Goal: Transaction & Acquisition: Download file/media

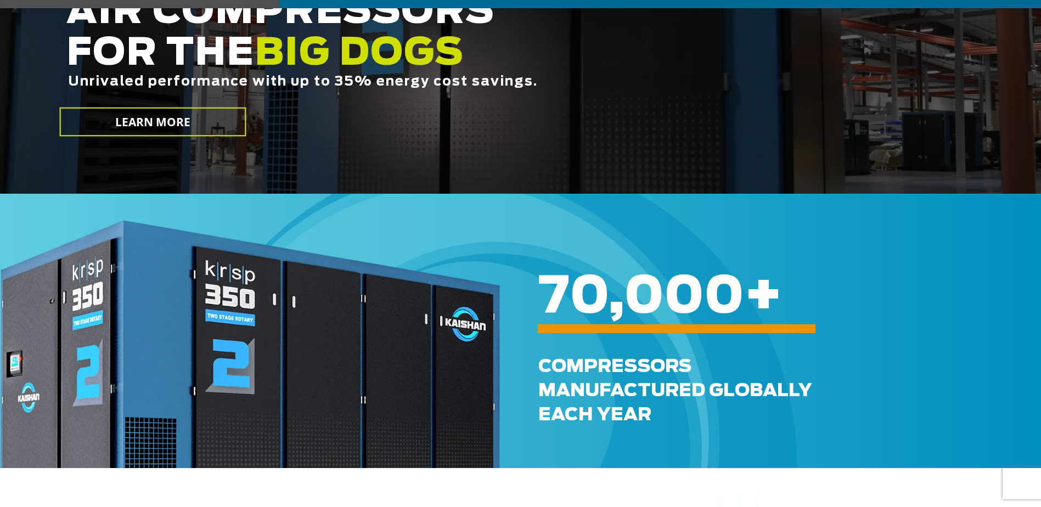
scroll to position [329, 0]
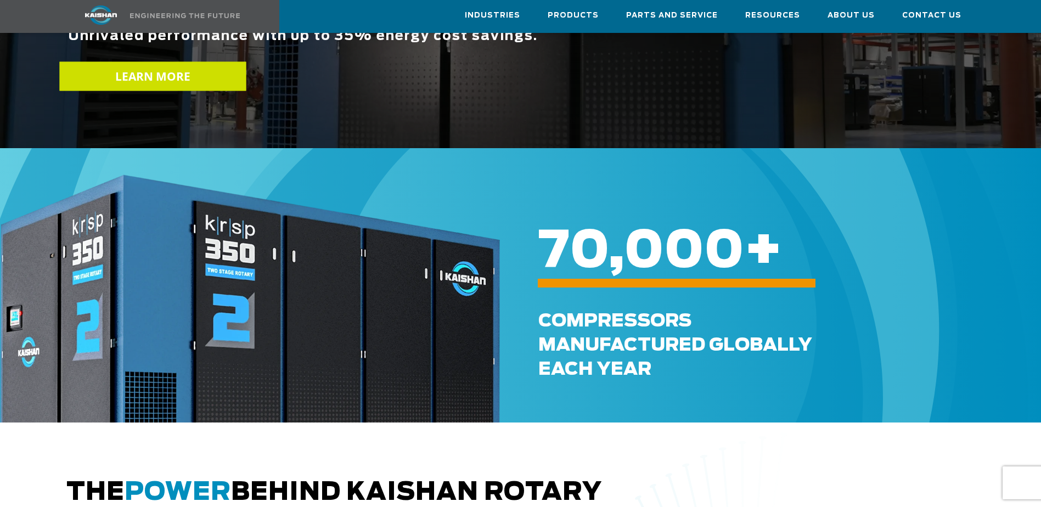
click at [185, 72] on link "LEARN MORE" at bounding box center [152, 76] width 187 height 29
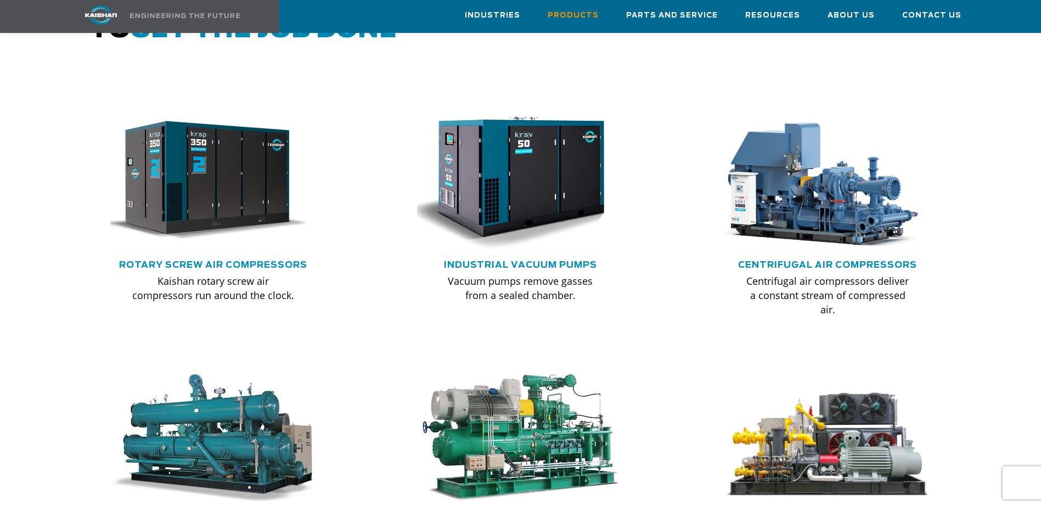
scroll to position [659, 0]
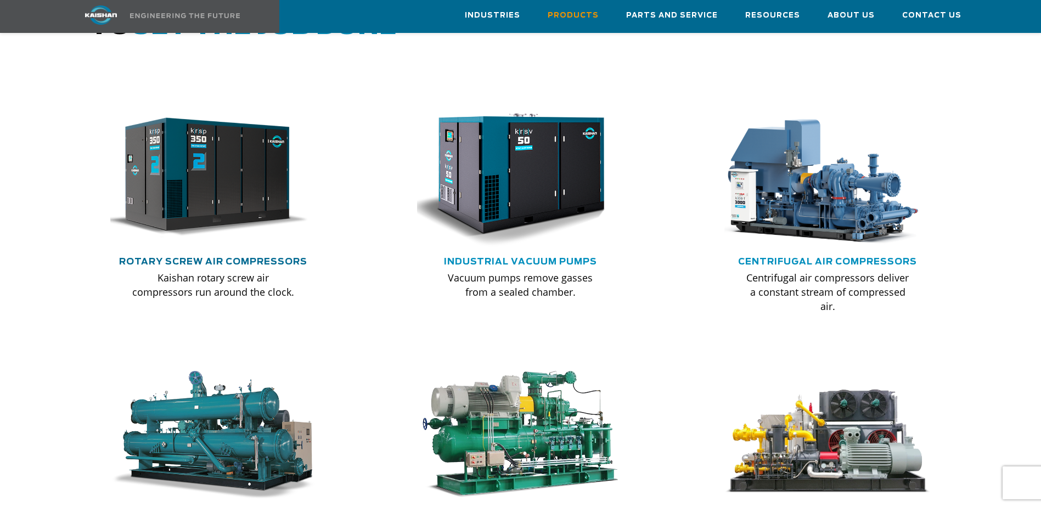
click at [236, 257] on link "Rotary Screw Air Compressors" at bounding box center [213, 261] width 188 height 9
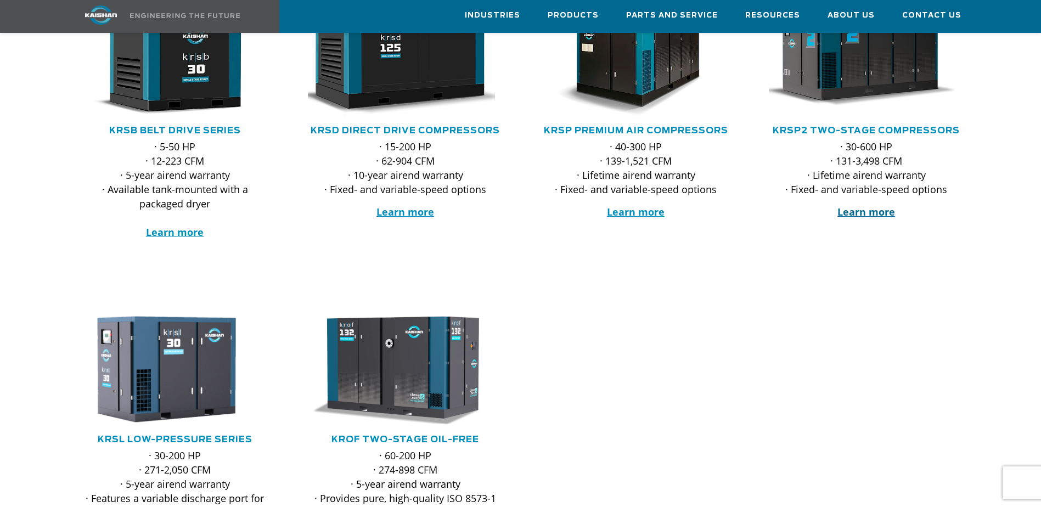
scroll to position [220, 0]
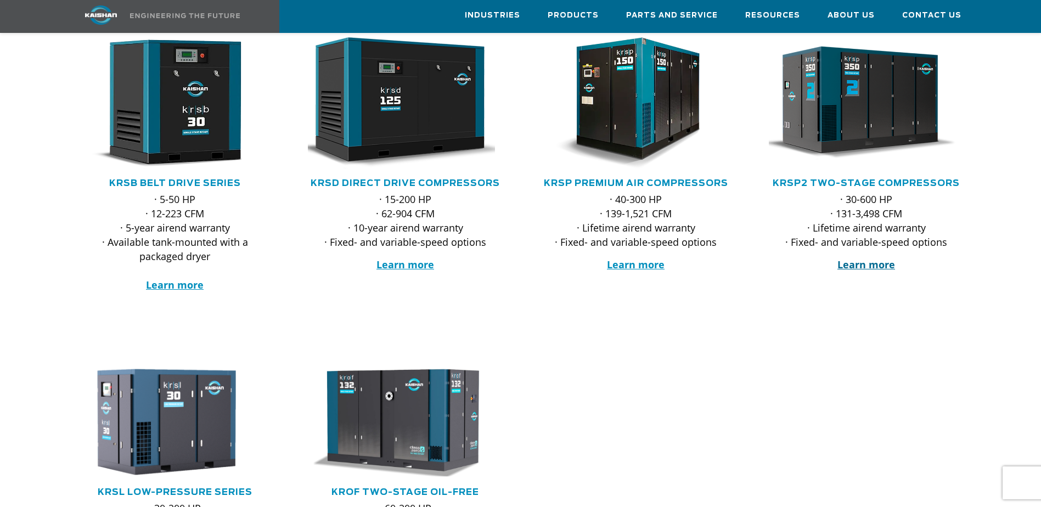
click at [868, 258] on strong "Learn more" at bounding box center [867, 264] width 58 height 13
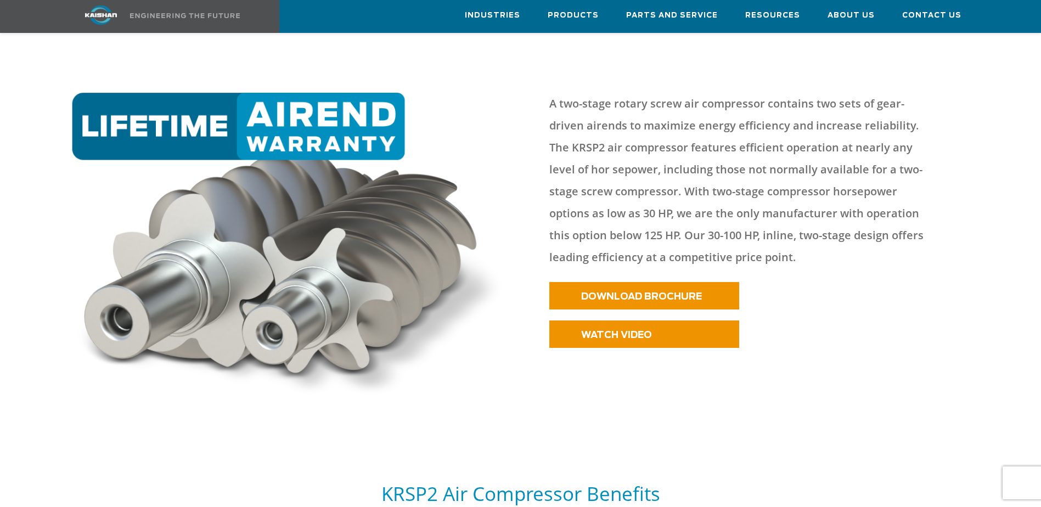
scroll to position [494, 0]
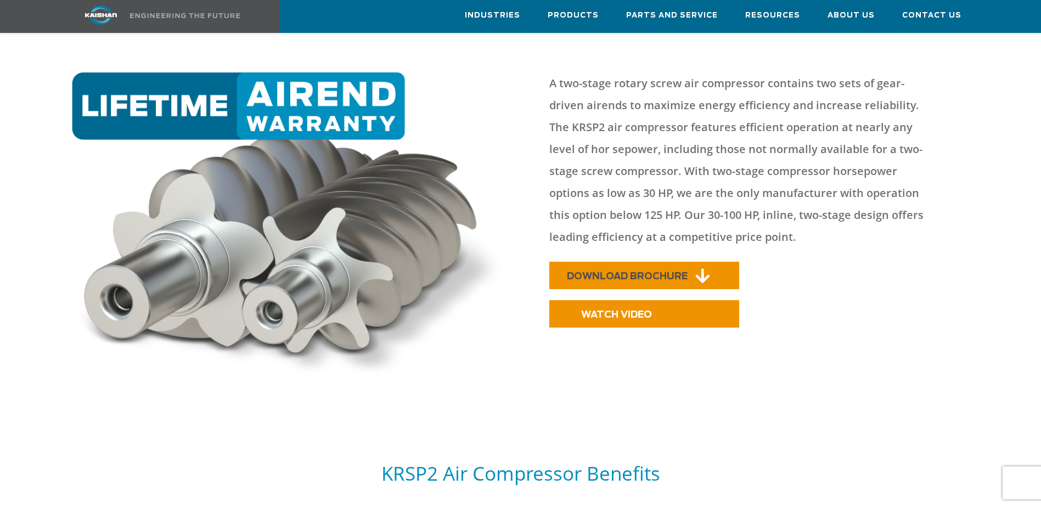
click at [627, 272] on span "DOWNLOAD BROCHURE" at bounding box center [627, 276] width 121 height 9
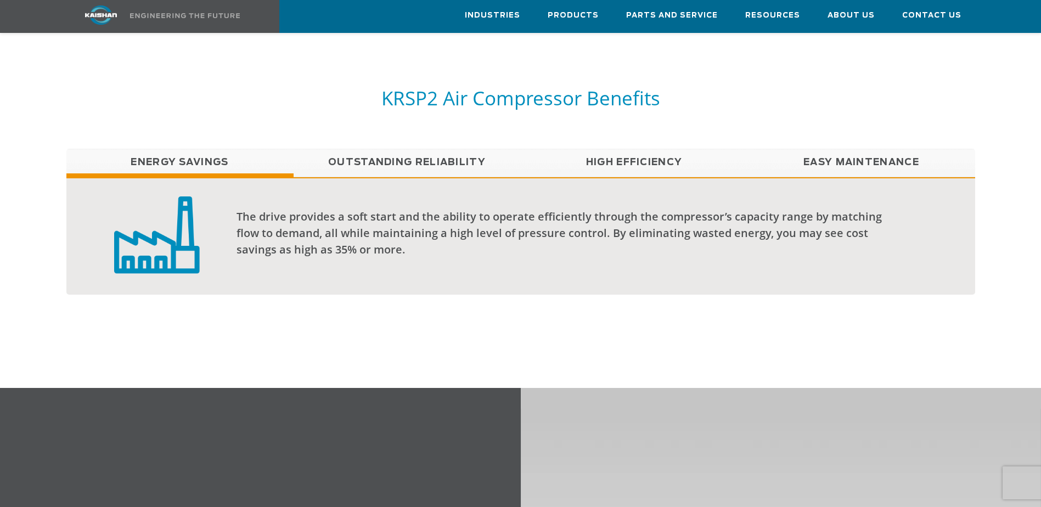
scroll to position [933, 0]
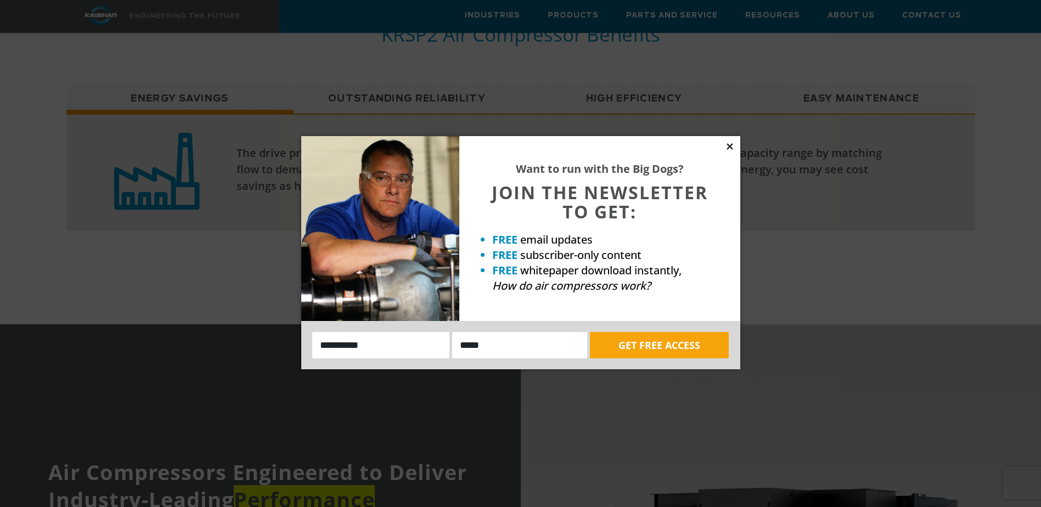
click at [732, 146] on icon at bounding box center [730, 147] width 10 height 10
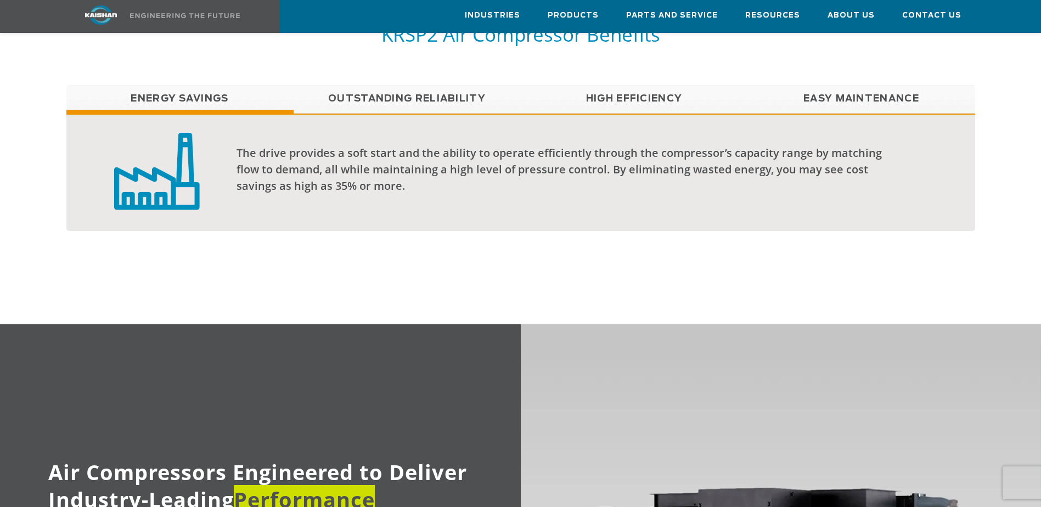
click at [414, 87] on link "Outstanding Reliability" at bounding box center [407, 98] width 227 height 27
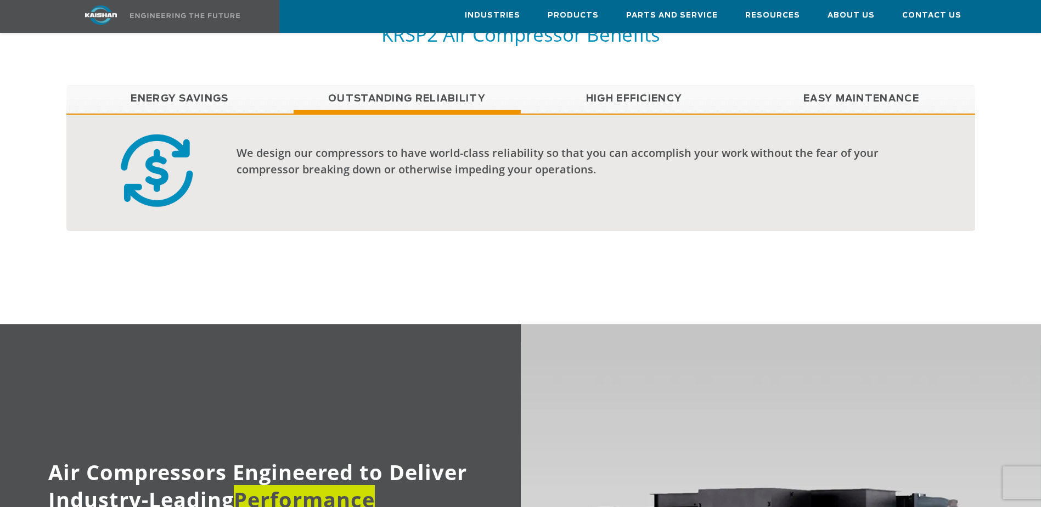
click at [656, 85] on link "High Efficiency" at bounding box center [634, 98] width 227 height 27
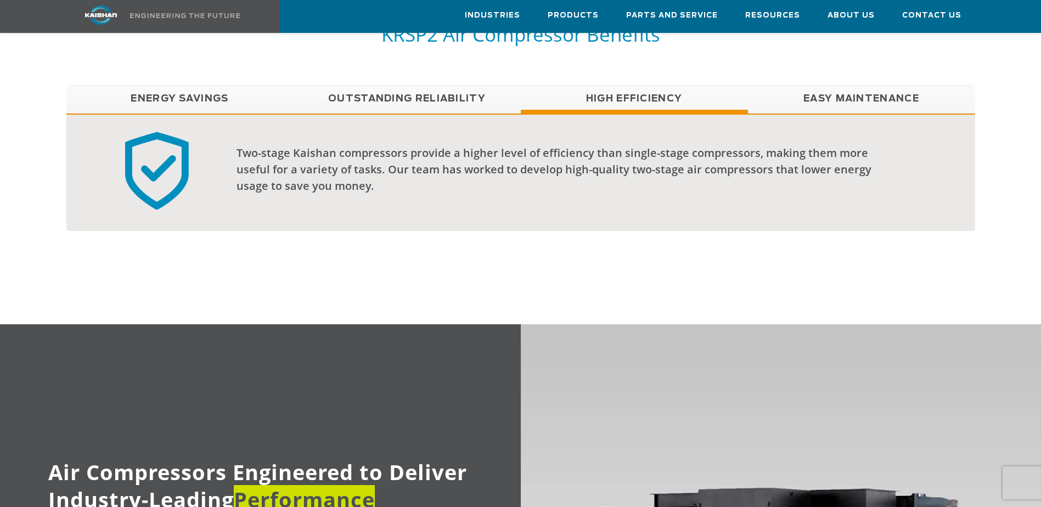
click at [823, 85] on link "Easy Maintenance" at bounding box center [861, 98] width 227 height 27
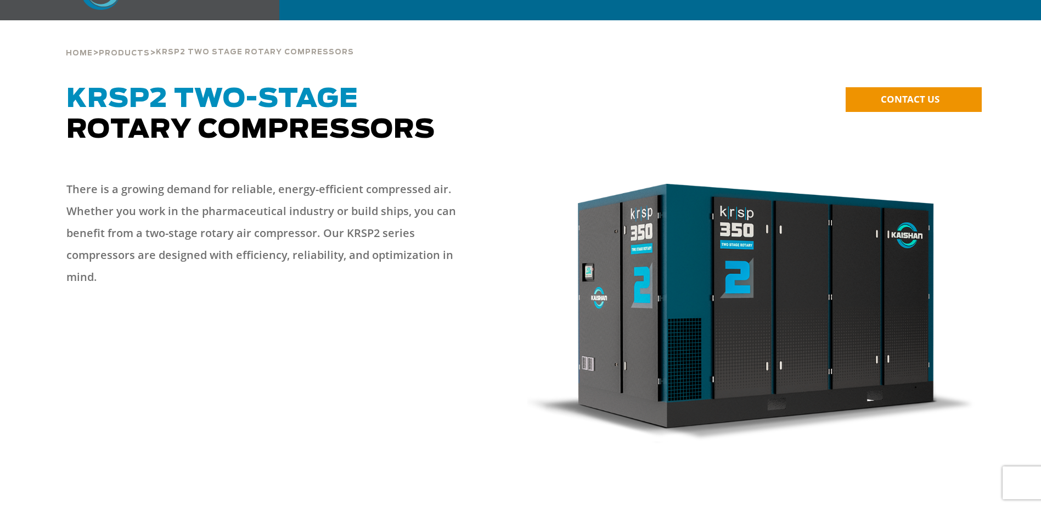
scroll to position [0, 0]
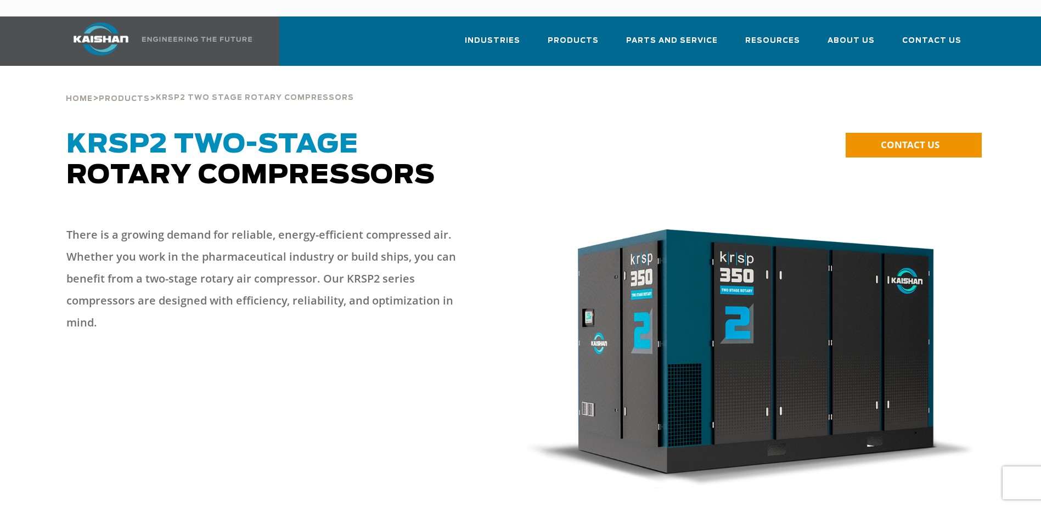
click at [369, 400] on div at bounding box center [521, 362] width 958 height 299
